Goal: Task Accomplishment & Management: Use online tool/utility

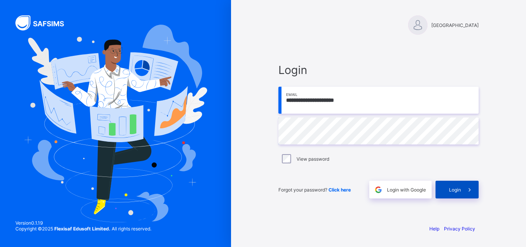
click at [478, 189] on span at bounding box center [470, 190] width 18 height 18
click at [335, 104] on input "email" at bounding box center [378, 100] width 200 height 27
type input "**********"
click at [455, 182] on div "Login" at bounding box center [456, 190] width 43 height 18
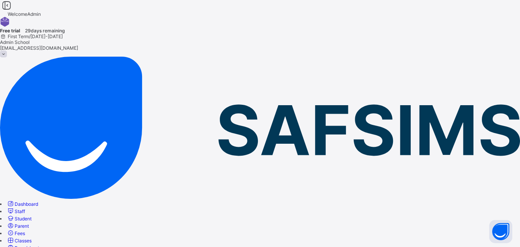
drag, startPoint x: 514, startPoint y: 66, endPoint x: 525, endPoint y: 114, distance: 49.4
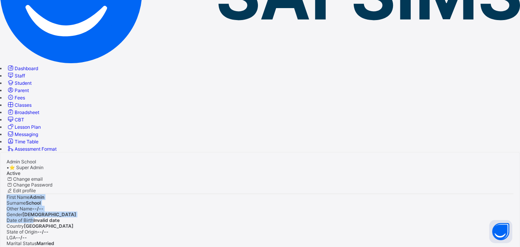
scroll to position [138, 0]
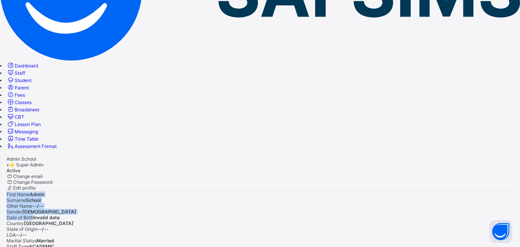
click at [15, 62] on icon at bounding box center [11, 65] width 8 height 7
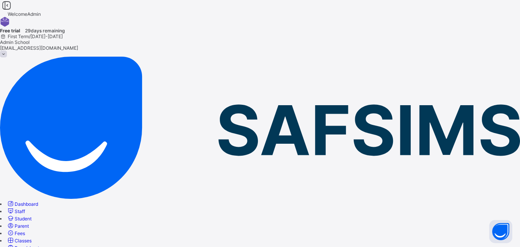
click at [63, 33] on span "First Term / 2025-2026" at bounding box center [31, 36] width 63 height 6
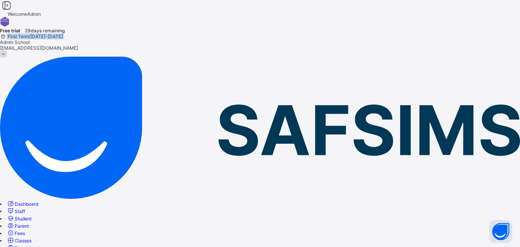
click at [63, 33] on span "First Term / 2025-2026" at bounding box center [31, 36] width 63 height 6
click at [78, 45] on span "adschool300@gmail.com" at bounding box center [39, 48] width 78 height 6
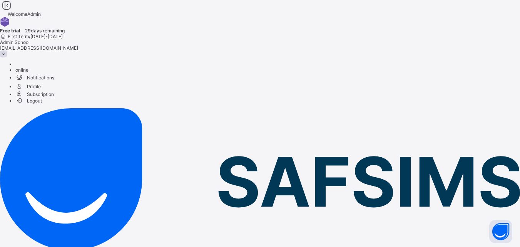
click at [78, 45] on span "adschool300@gmail.com" at bounding box center [39, 48] width 78 height 6
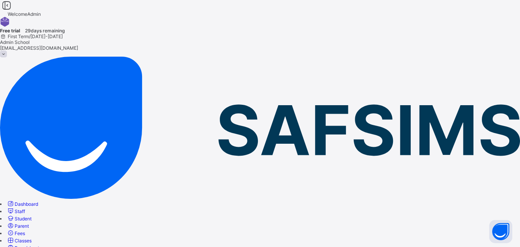
click at [32, 216] on span "Student" at bounding box center [23, 219] width 17 height 6
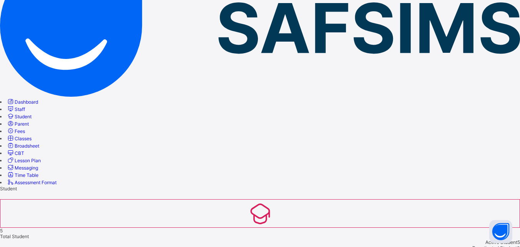
scroll to position [114, 0]
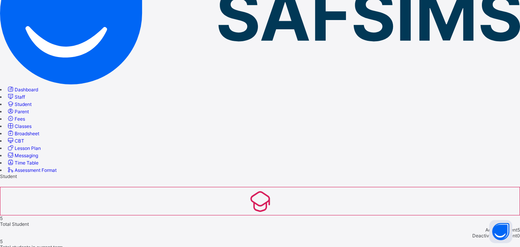
click at [38, 166] on link "Time Table" at bounding box center [23, 163] width 32 height 6
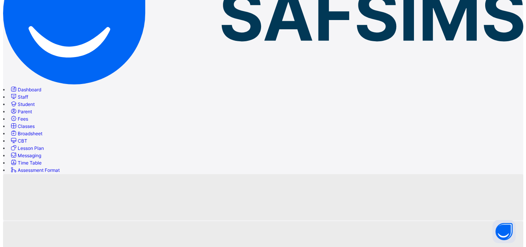
scroll to position [49, 0]
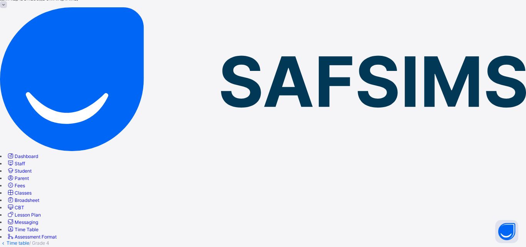
scroll to position [135, 0]
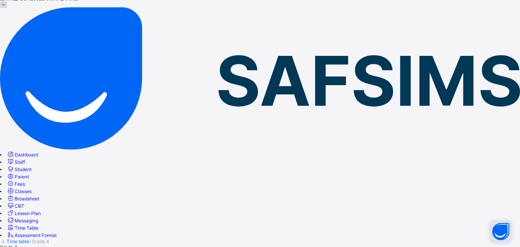
click at [501, 229] on button "Open asap" at bounding box center [500, 231] width 23 height 23
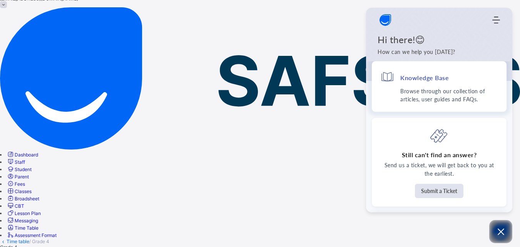
click at [406, 79] on h4 "Knowledge Base" at bounding box center [424, 78] width 48 height 8
